Goal: Task Accomplishment & Management: Complete application form

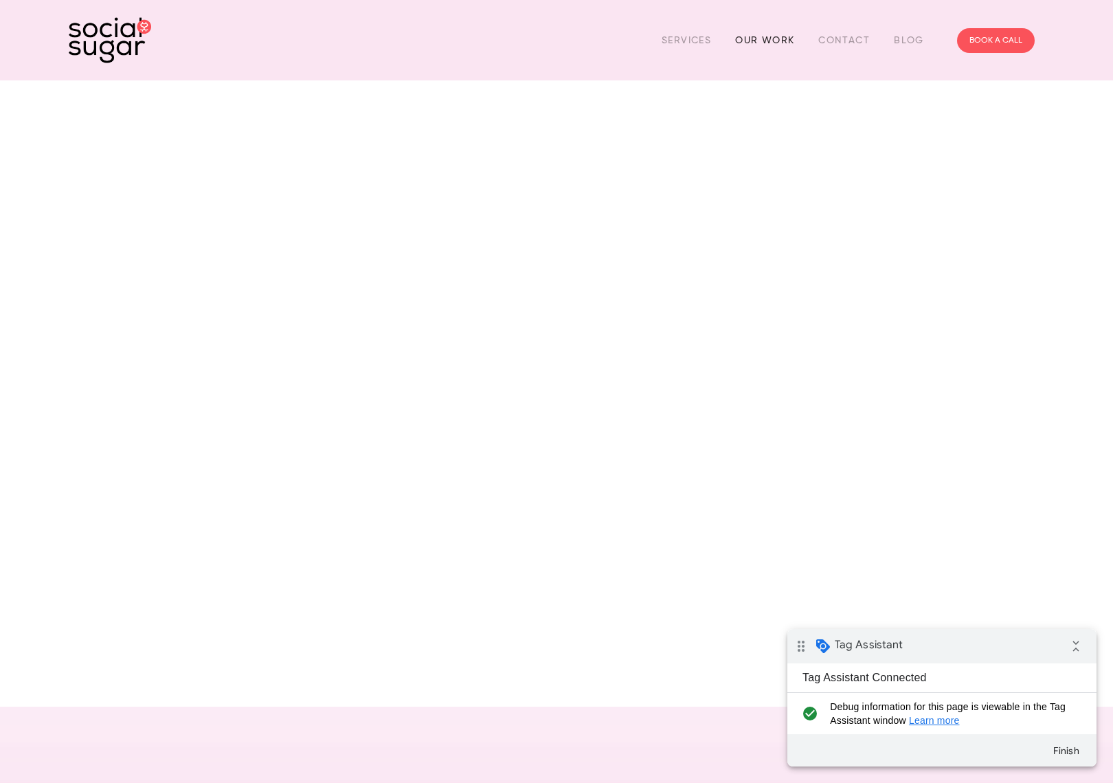
click at [763, 38] on link "Our Work" at bounding box center [764, 40] width 59 height 21
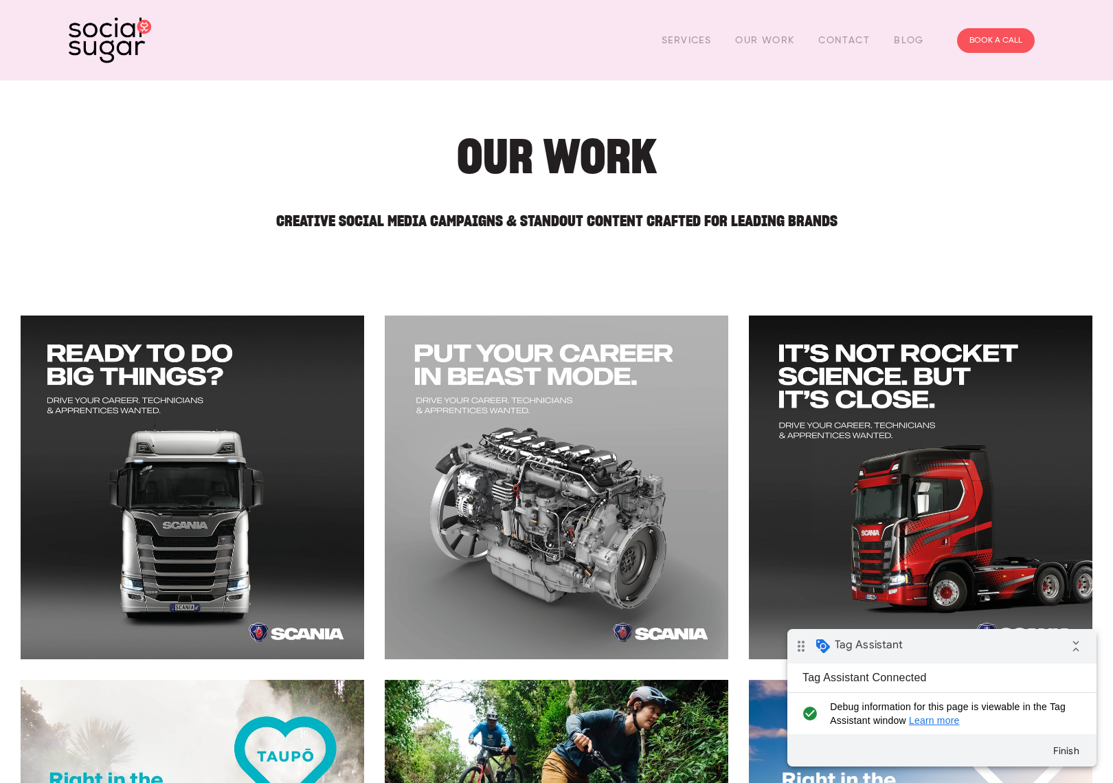
click at [807, 43] on div "Services Our Work Contact Blog" at bounding box center [793, 40] width 287 height 21
click at [920, 32] on link "Blog" at bounding box center [909, 40] width 30 height 21
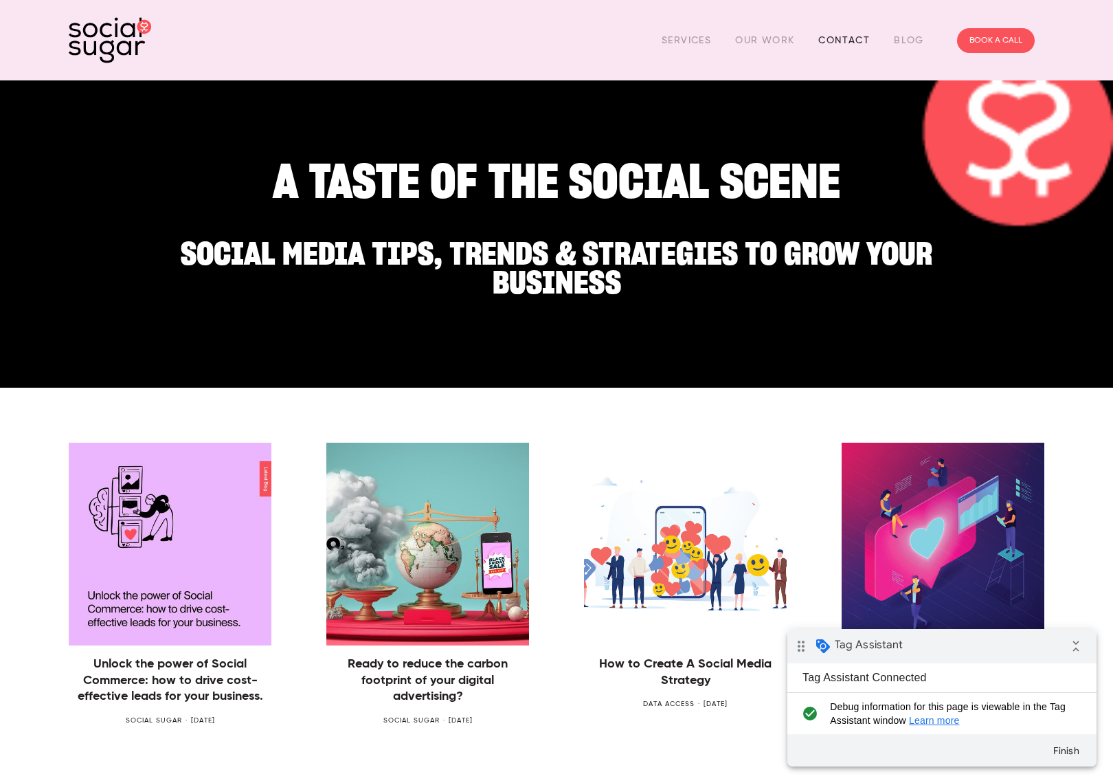
click at [825, 31] on link "Contact" at bounding box center [844, 40] width 52 height 21
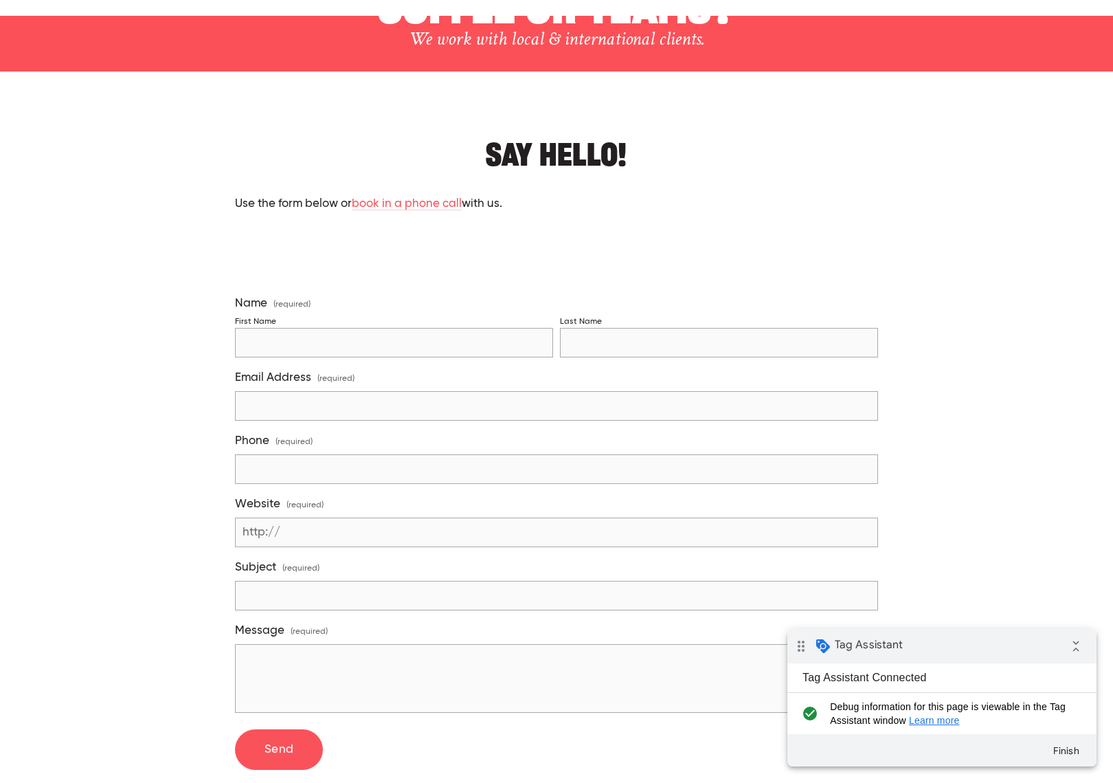
scroll to position [183, 0]
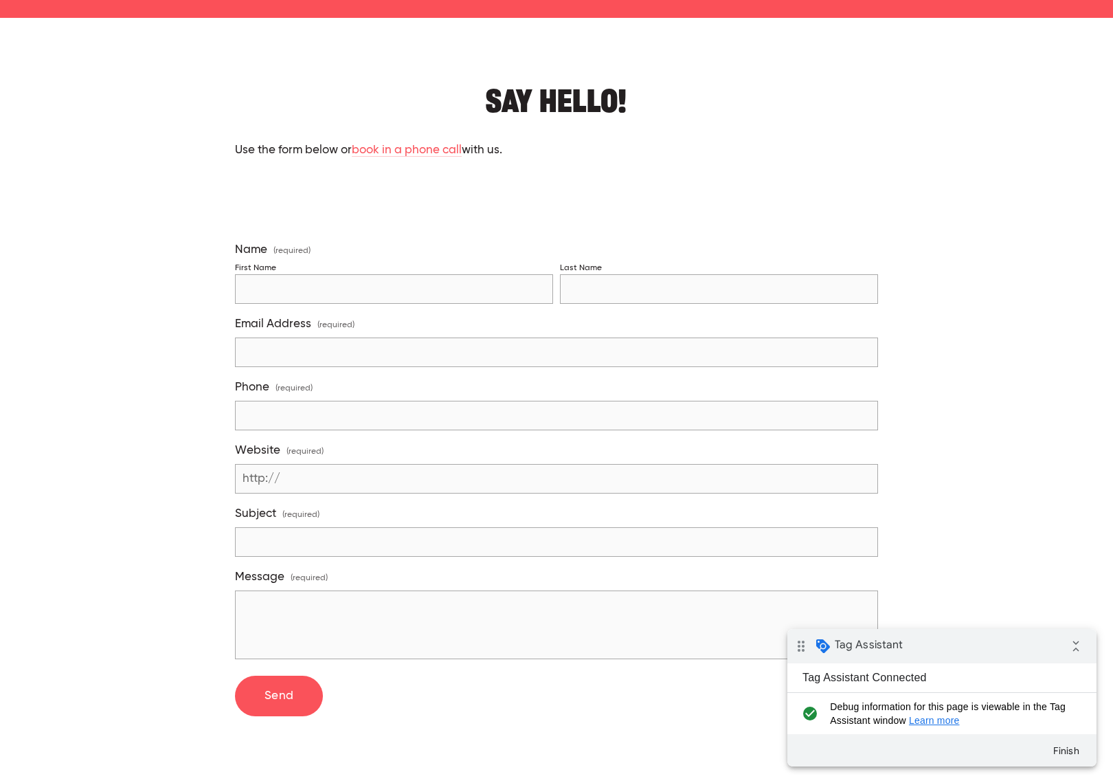
click at [383, 271] on div "First Name" at bounding box center [394, 282] width 318 height 44
click at [393, 289] on input "First Name" at bounding box center [394, 289] width 318 height 30
type input "Livvy test 2"
click at [573, 287] on input "Last Name" at bounding box center [719, 289] width 318 height 30
type input "test"
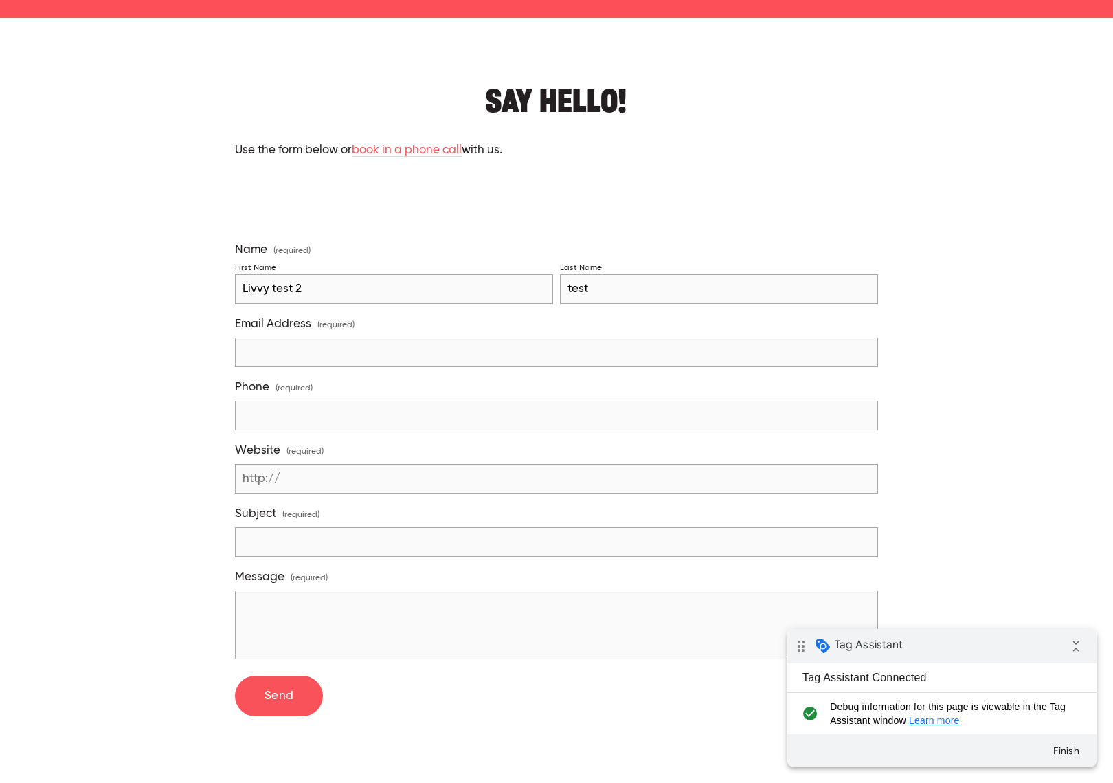
click at [571, 345] on input "Email Address (required)" at bounding box center [556, 352] width 643 height 30
type input "livvy@sugarandpartners.co.nz"
click at [382, 411] on input "Phone (required)" at bounding box center [556, 416] width 643 height 30
type input "123123"
click at [396, 474] on input "Website (required)" at bounding box center [556, 479] width 643 height 30
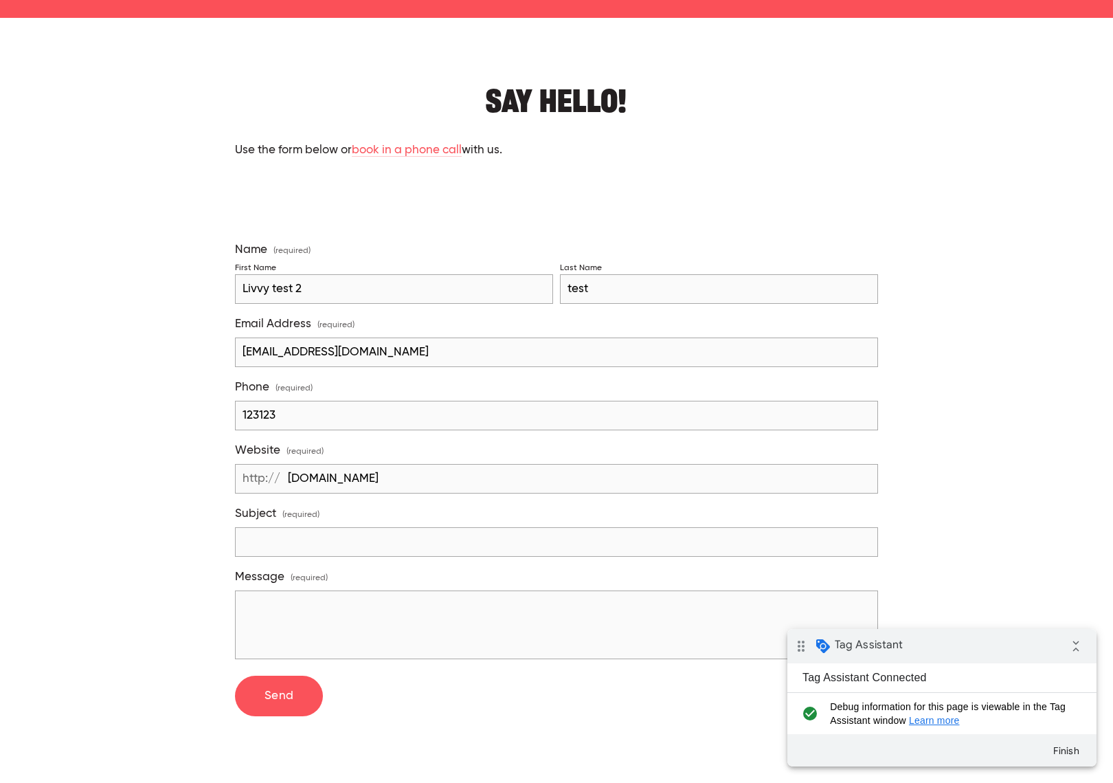
type input "socialsugar.co.nz"
click at [247, 537] on input "Subject (required)" at bounding box center [556, 542] width 643 height 30
type input "testing"
click at [402, 212] on div at bounding box center [556, 200] width 666 height 60
click at [476, 284] on input "Livvy test 2" at bounding box center [394, 289] width 318 height 30
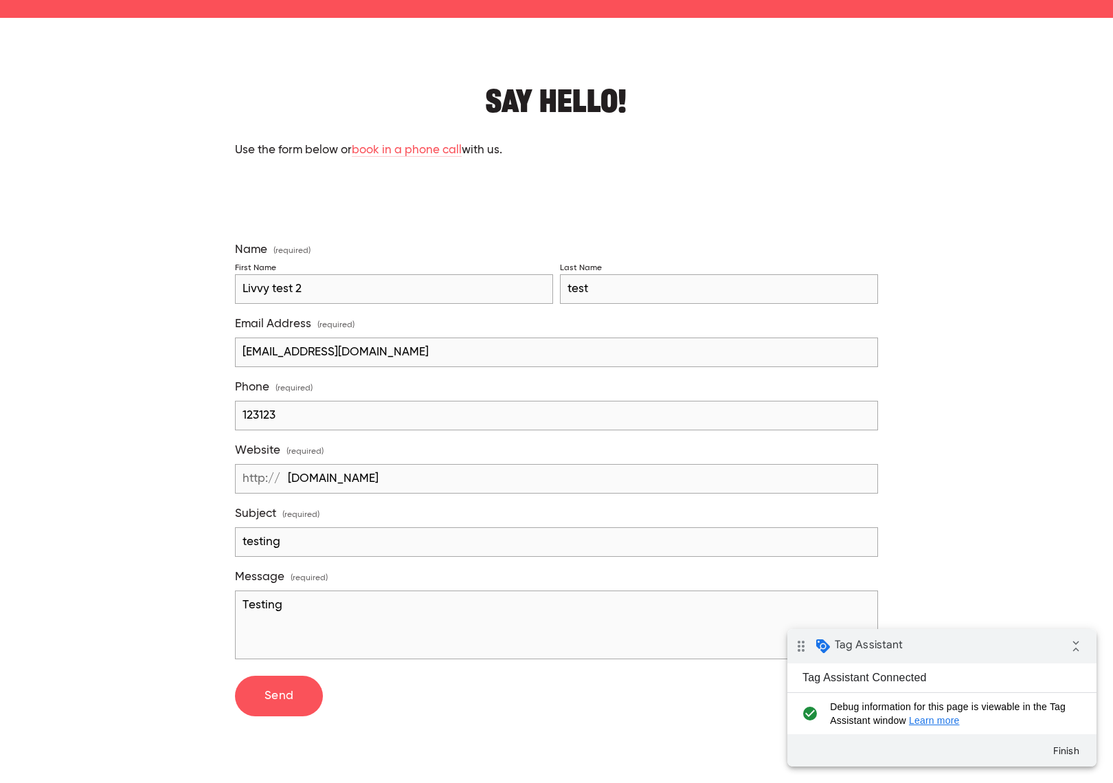
click at [286, 593] on textarea "Testing" at bounding box center [556, 624] width 643 height 69
type textarea "Testing 2"
click at [271, 693] on span "Send" at bounding box center [280, 696] width 30 height 12
